Goal: Task Accomplishment & Management: Use online tool/utility

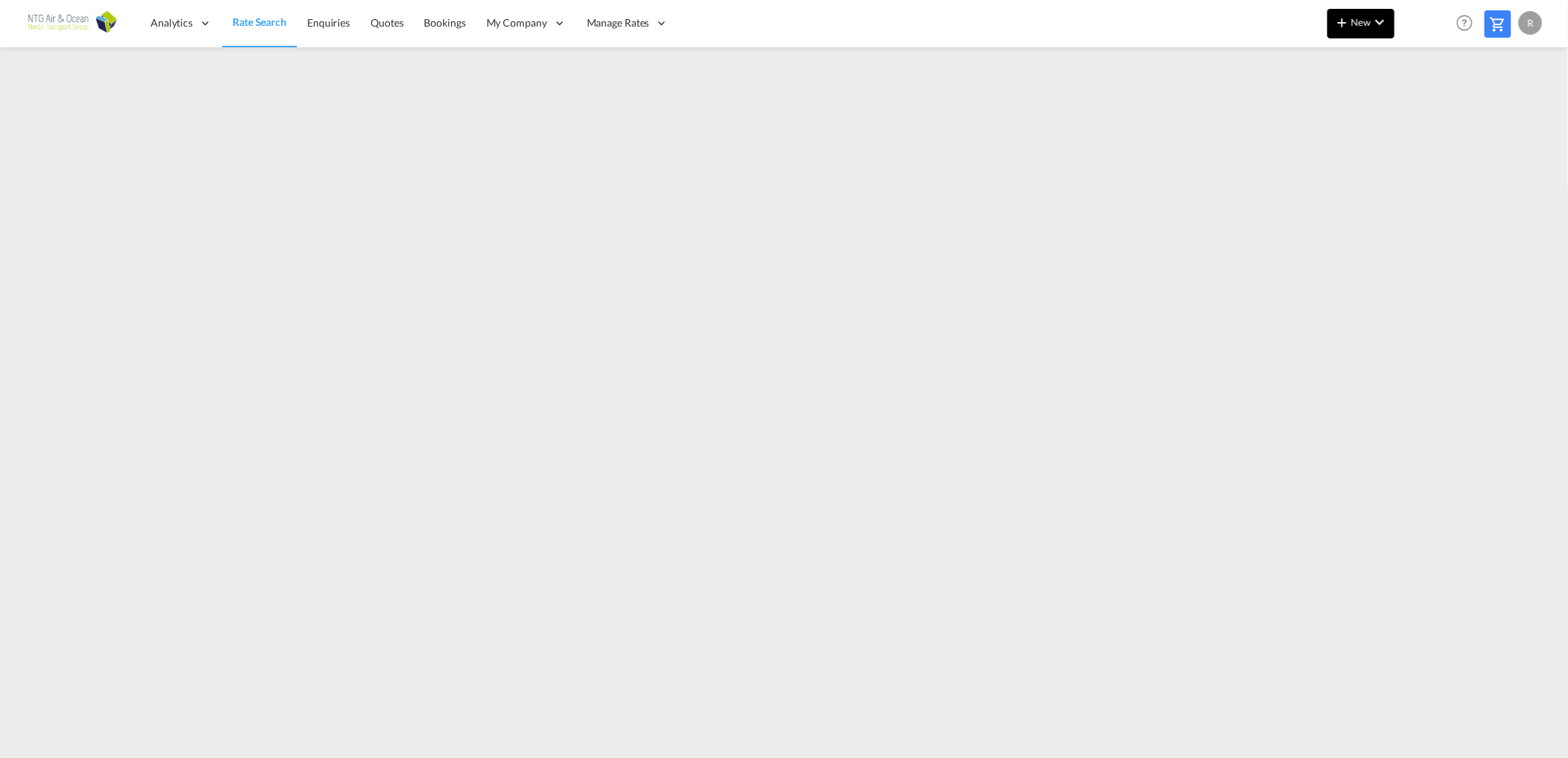
click at [1347, 25] on md-icon "icon-plus 400-fg" at bounding box center [1343, 23] width 18 height 18
click at [1447, 101] on div "Ratesheet" at bounding box center [1441, 111] width 54 height 37
click at [1348, 17] on md-icon "icon-plus 400-fg" at bounding box center [1343, 23] width 18 height 18
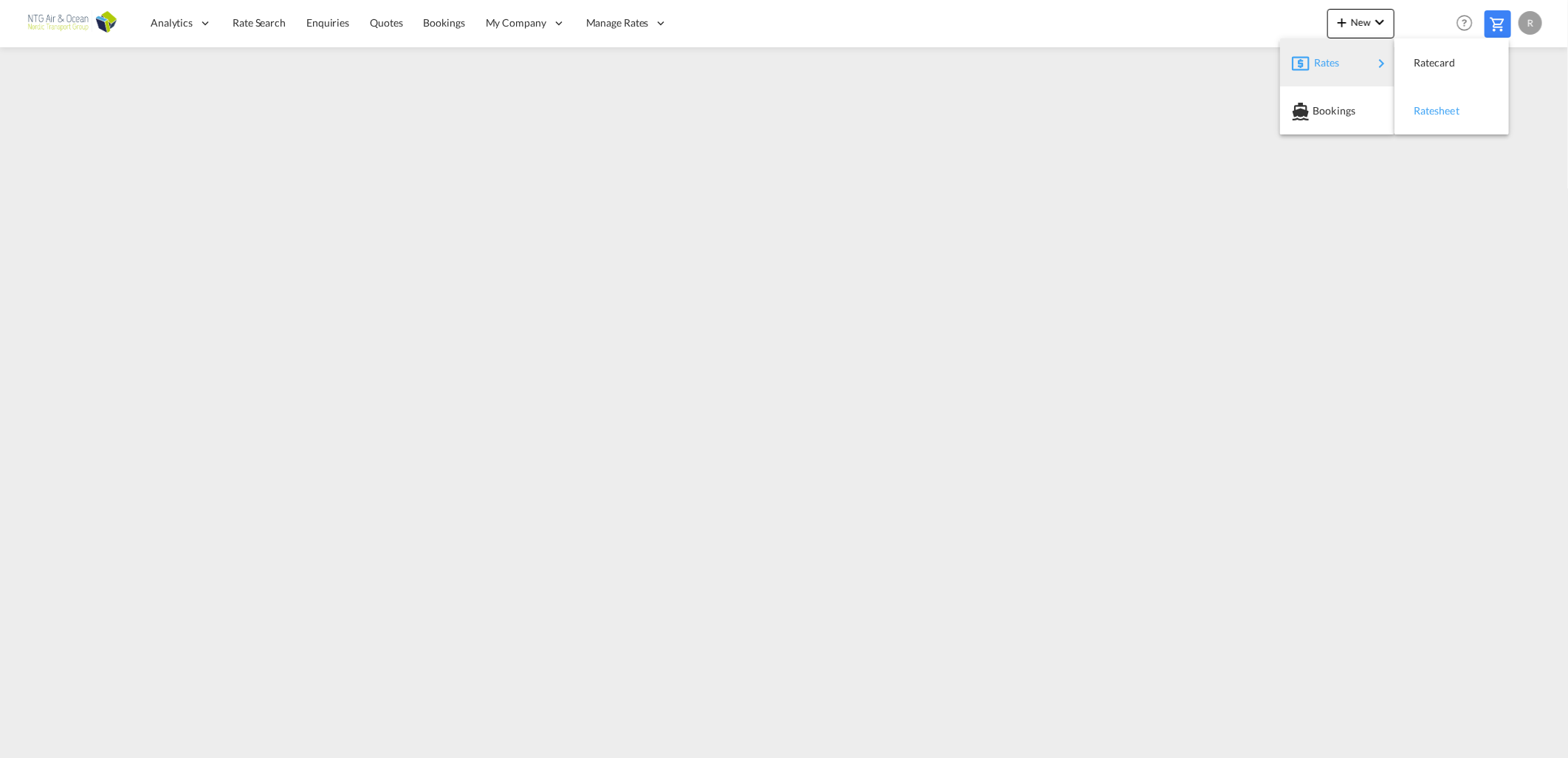
click at [1430, 109] on span "Ratesheet" at bounding box center [1422, 111] width 16 height 30
click at [1363, 27] on button "New" at bounding box center [1361, 24] width 67 height 30
click at [429, 26] on md-backdrop at bounding box center [784, 379] width 1568 height 758
click at [430, 25] on span "Bookings" at bounding box center [445, 23] width 42 height 13
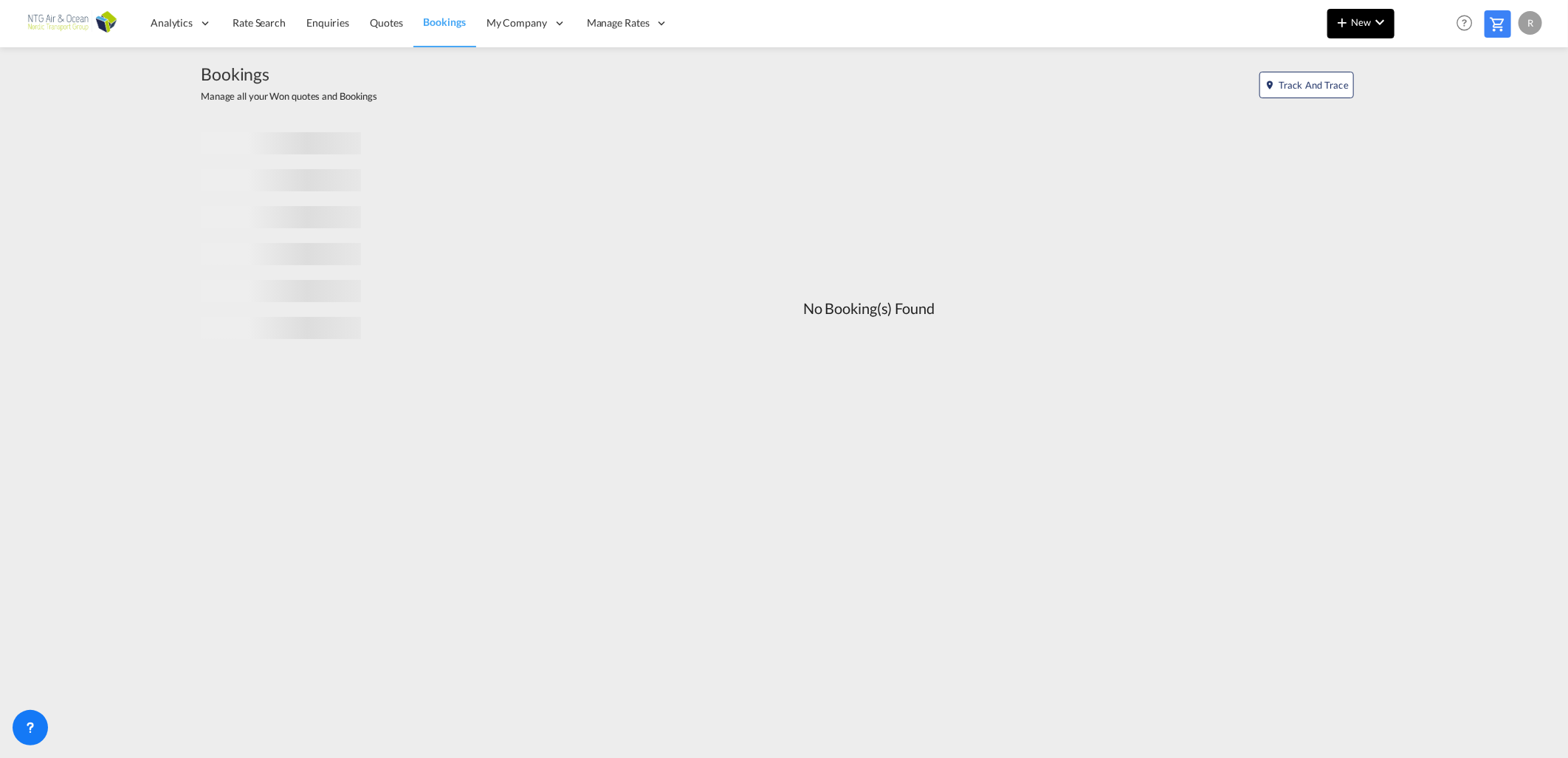
click at [1354, 23] on span "New" at bounding box center [1361, 22] width 55 height 12
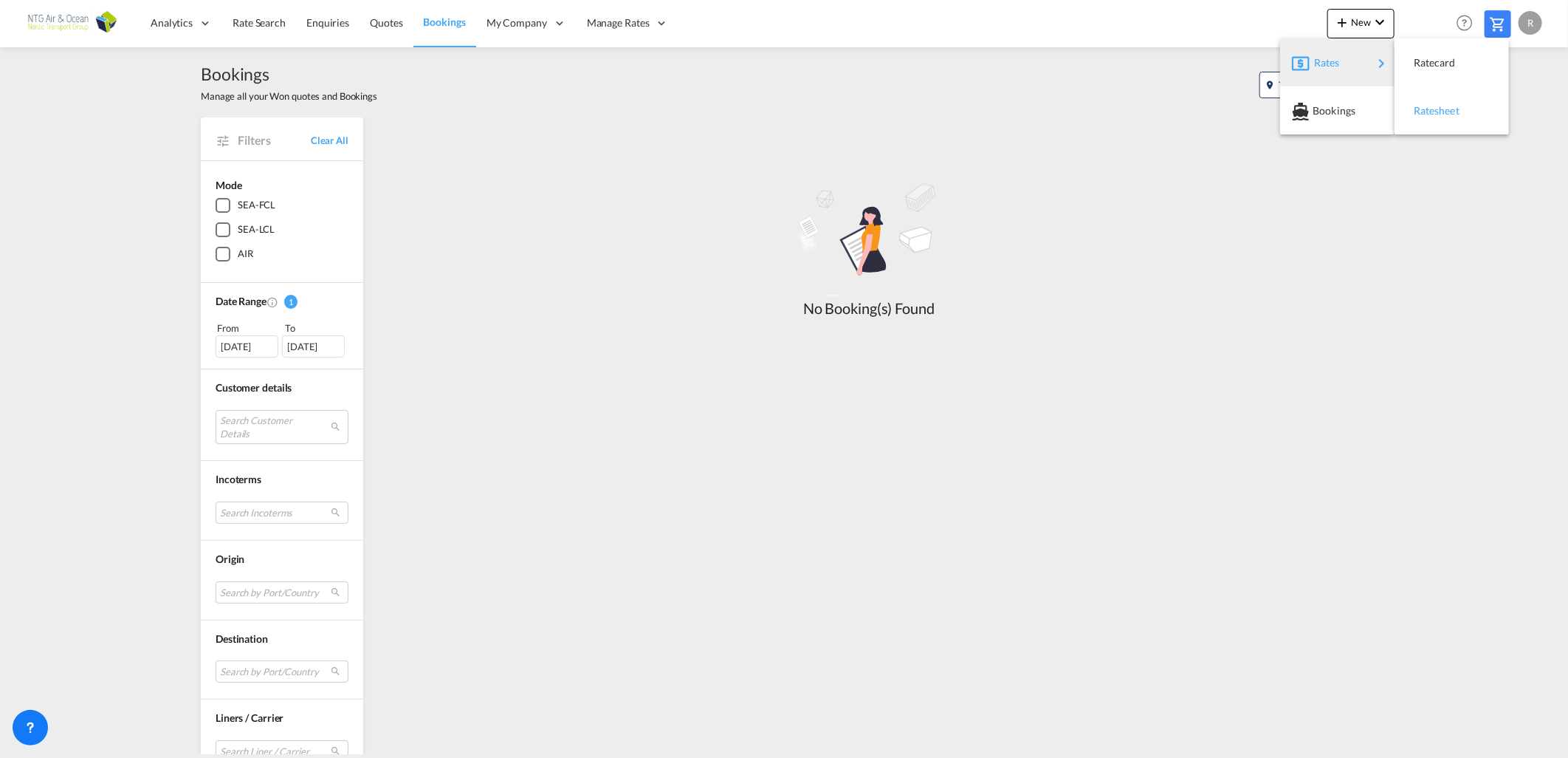
click at [1430, 107] on span "Ratesheet" at bounding box center [1422, 111] width 16 height 30
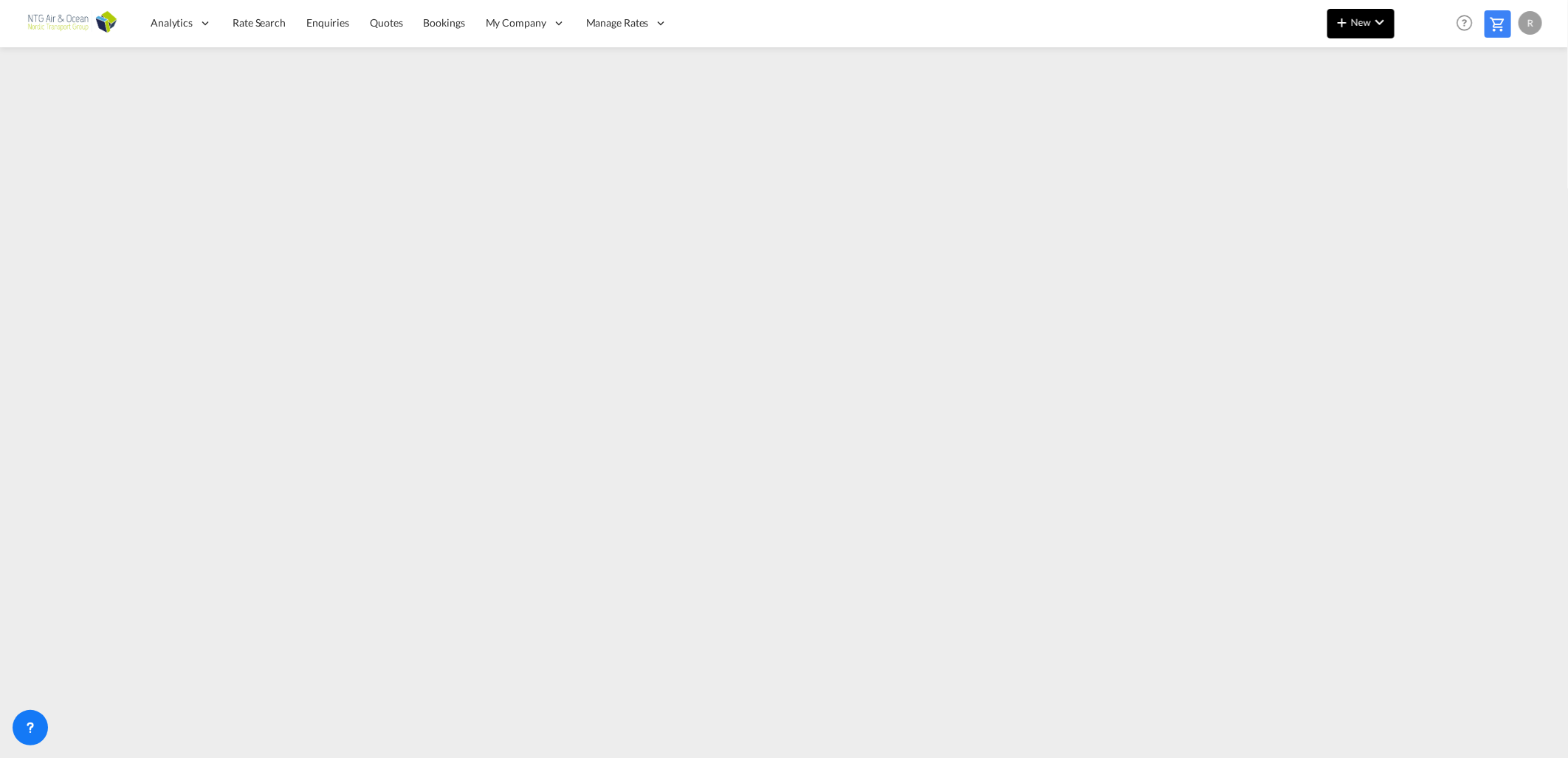
click at [1378, 28] on md-icon "icon-chevron-down" at bounding box center [1380, 23] width 18 height 18
click at [1430, 107] on span "Ratesheet" at bounding box center [1422, 111] width 16 height 30
